Goal: Check status: Check status

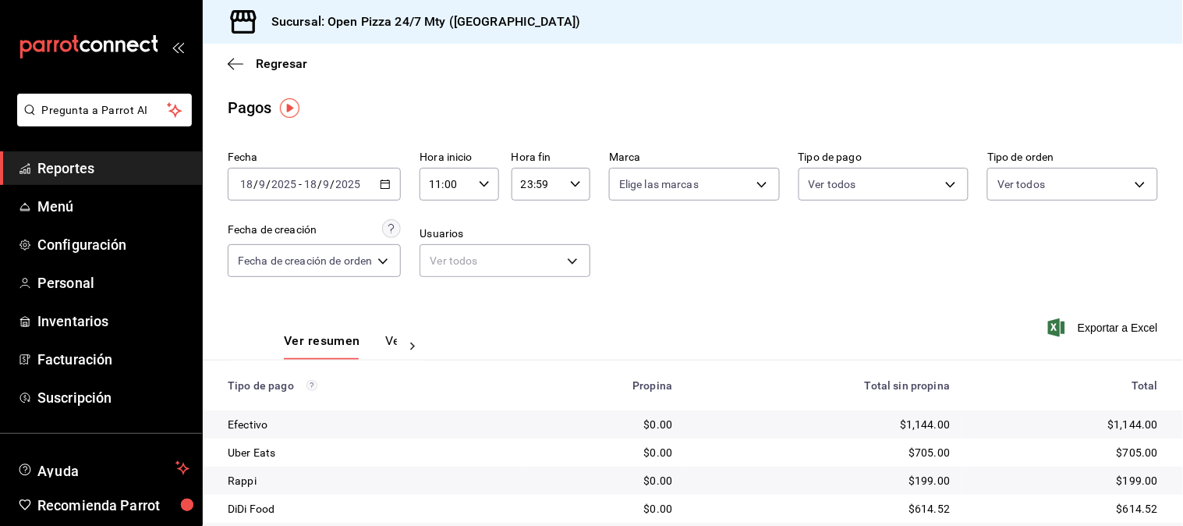
click at [384, 183] on icon "button" at bounding box center [385, 184] width 11 height 11
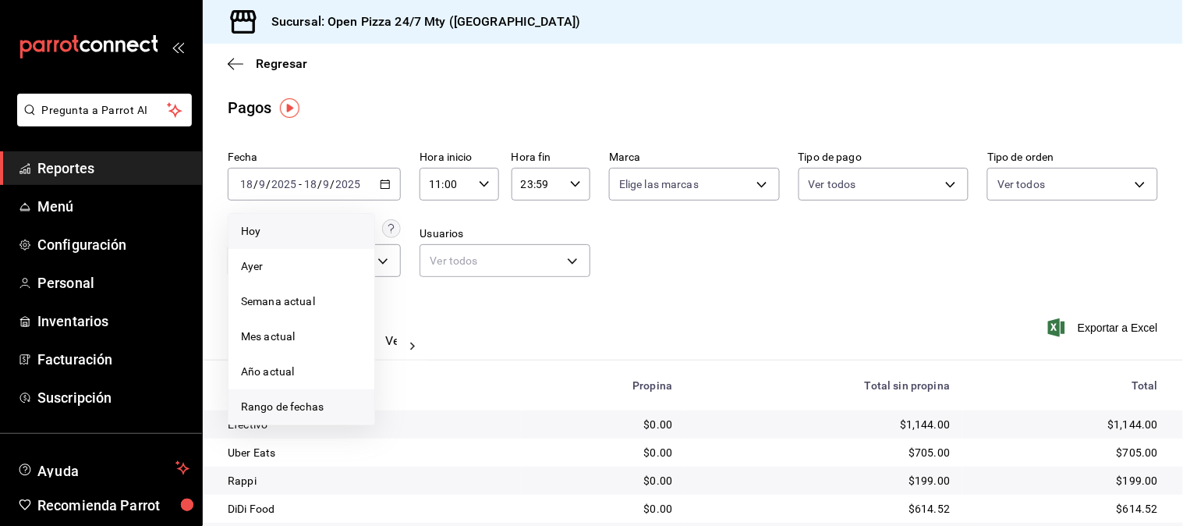
click at [282, 412] on span "Rango de fechas" at bounding box center [301, 407] width 121 height 16
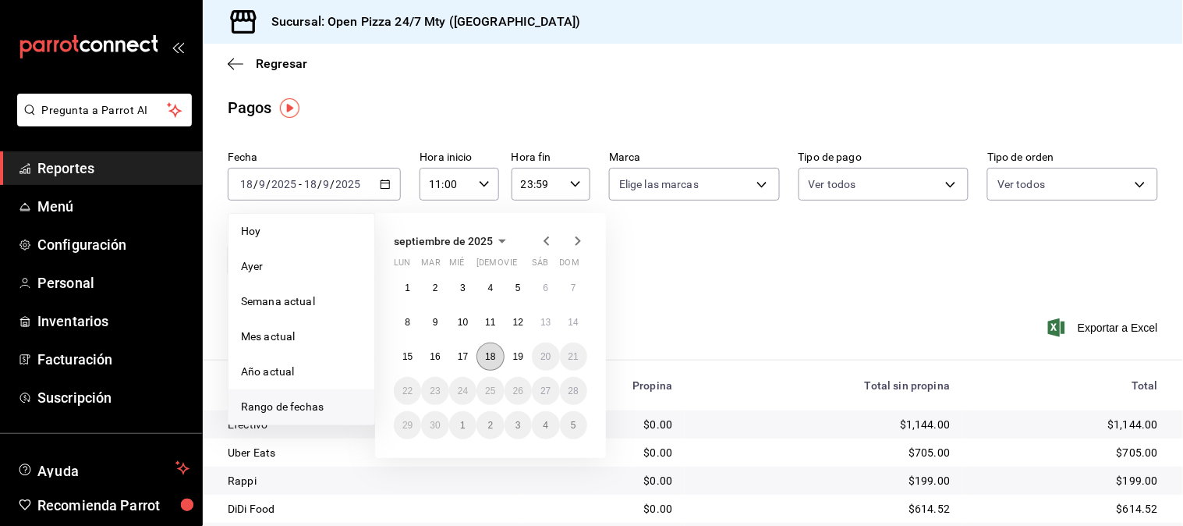
click at [494, 360] on abbr "18" at bounding box center [490, 356] width 10 height 11
click at [518, 354] on abbr "19" at bounding box center [518, 356] width 10 height 11
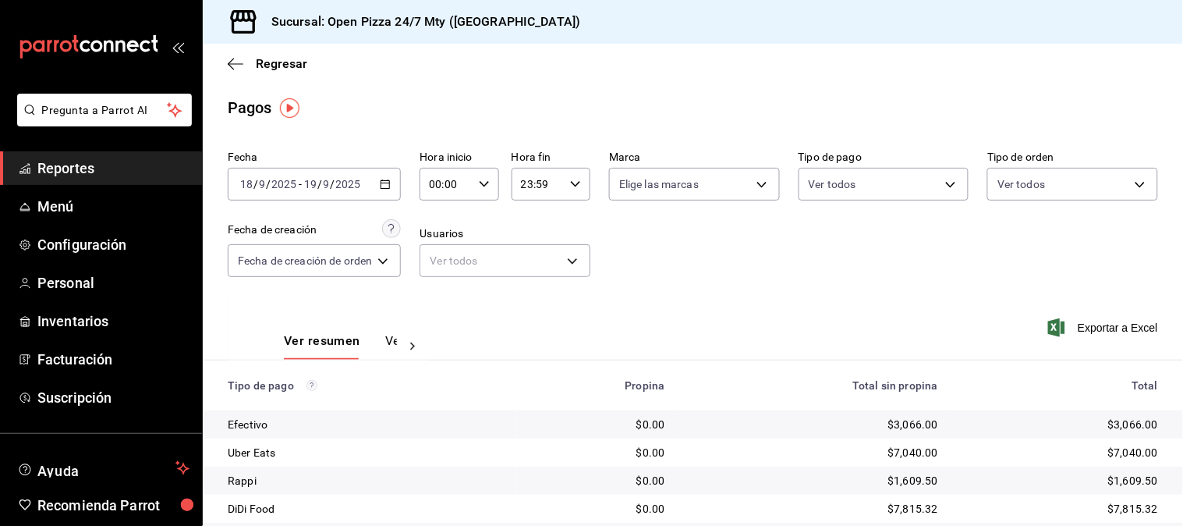
click at [454, 182] on input "00:00" at bounding box center [446, 183] width 52 height 31
click at [440, 275] on button "11" at bounding box center [441, 290] width 33 height 31
type input "11:00"
click at [691, 279] on div at bounding box center [591, 263] width 1183 height 526
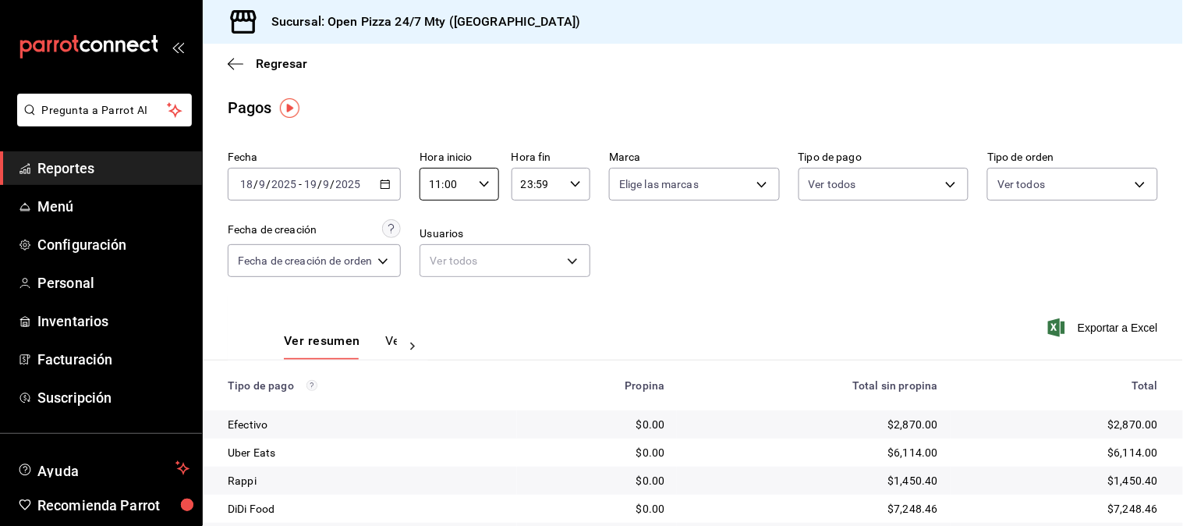
click at [524, 181] on input "23:59" at bounding box center [538, 183] width 52 height 31
click at [526, 253] on span "05" at bounding box center [531, 253] width 14 height 12
type input "05:59"
click at [692, 270] on div at bounding box center [591, 263] width 1183 height 526
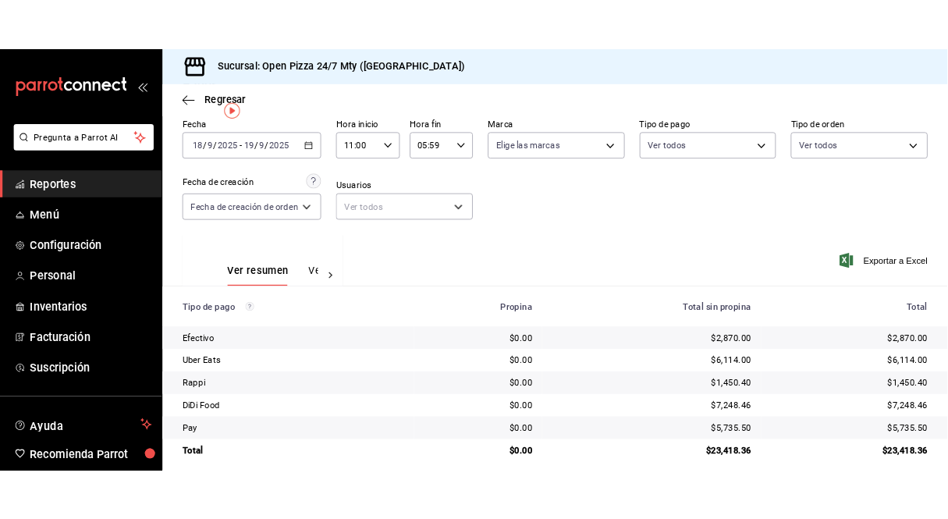
scroll to position [79, 0]
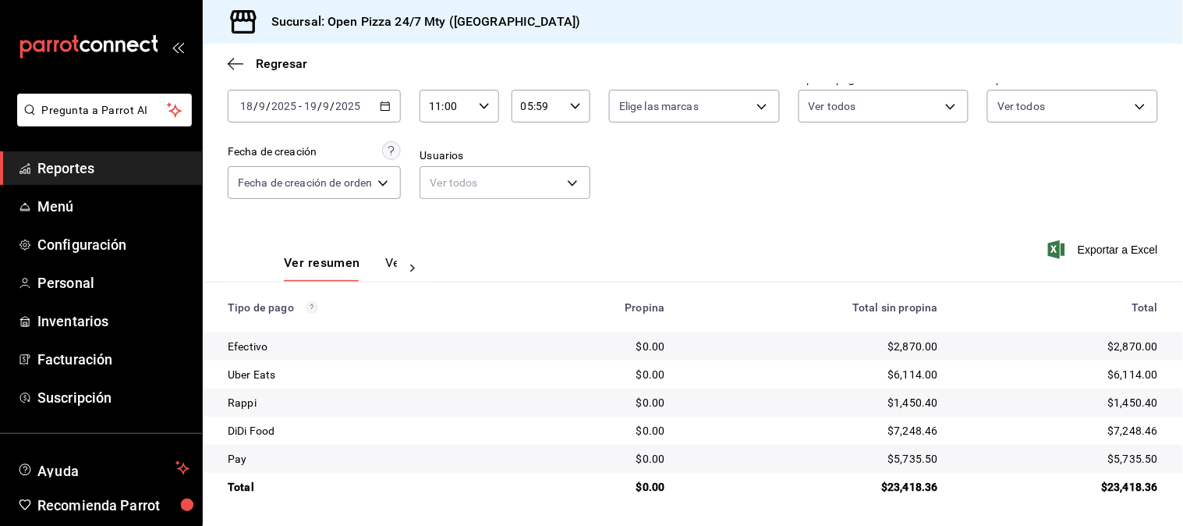
click at [947, 218] on div "Ver resumen Ver pagos Exportar a Excel" at bounding box center [693, 259] width 980 height 83
